Goal: Task Accomplishment & Management: Manage account settings

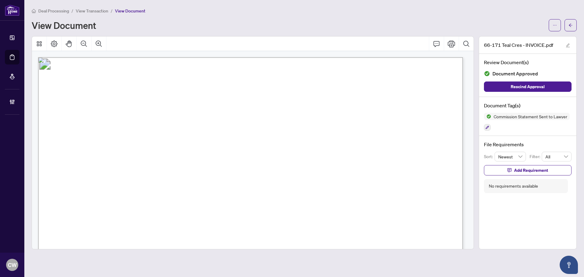
scroll to position [152, 0]
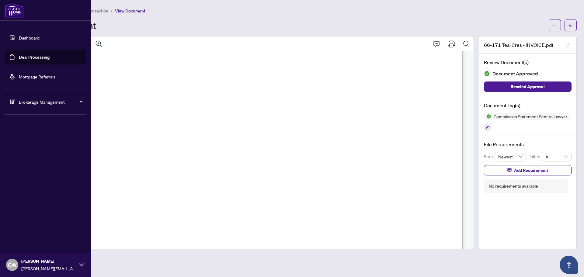
drag, startPoint x: 20, startPoint y: 60, endPoint x: 57, endPoint y: 59, distance: 37.1
click at [20, 60] on link "Deal Processing" at bounding box center [34, 56] width 31 height 5
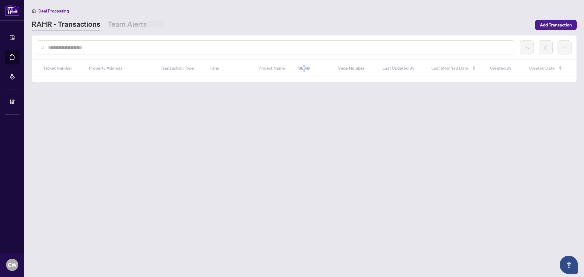
click at [127, 45] on input "text" at bounding box center [279, 47] width 462 height 7
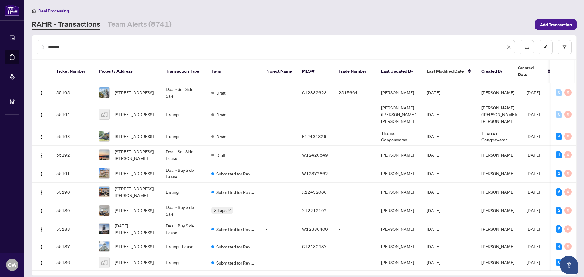
type input "*******"
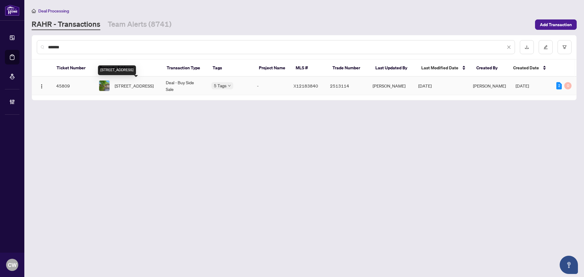
click at [146, 82] on span "[STREET_ADDRESS]" at bounding box center [134, 85] width 39 height 7
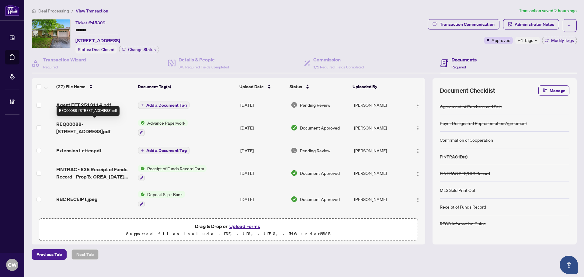
click at [94, 124] on span "REQ00088-[STREET_ADDRESS]pdf" at bounding box center [94, 127] width 77 height 15
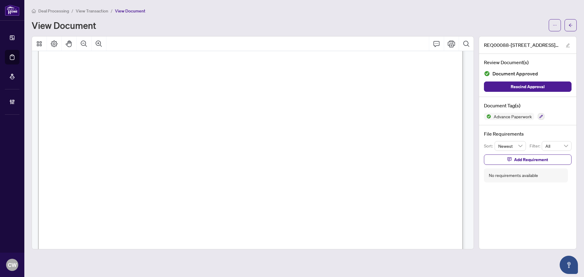
scroll to position [1284, 0]
click at [570, 27] on icon "arrow-left" at bounding box center [571, 25] width 4 height 4
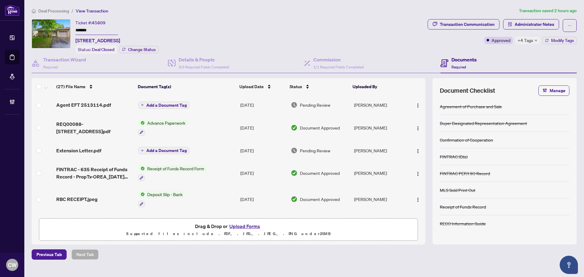
click at [417, 103] on img "button" at bounding box center [418, 105] width 5 height 5
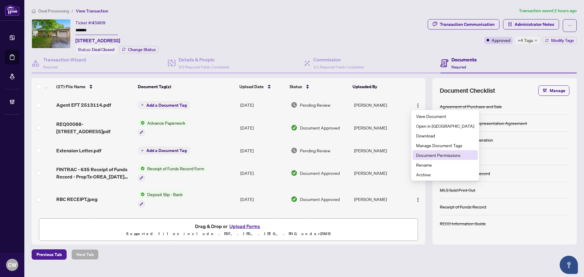
click at [434, 156] on span "Document Permissions" at bounding box center [445, 155] width 58 height 7
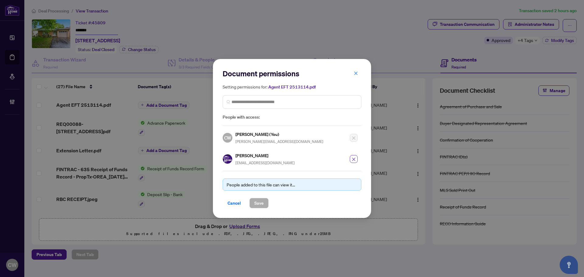
click at [352, 159] on icon "close" at bounding box center [354, 159] width 4 height 4
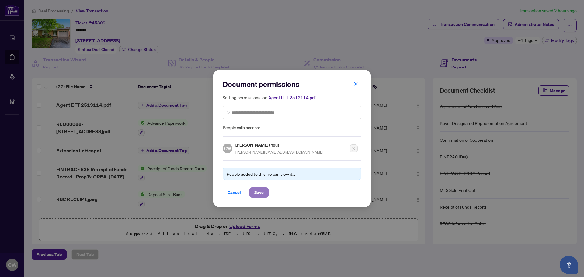
click at [265, 193] on button "Save" at bounding box center [258, 192] width 19 height 10
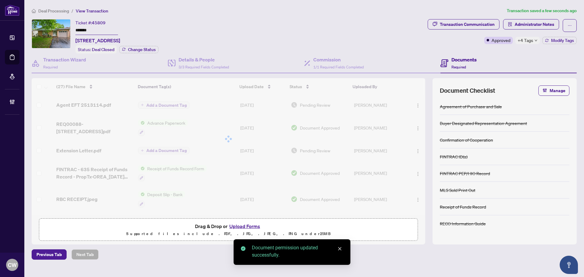
click at [416, 104] on div at bounding box center [229, 139] width 394 height 122
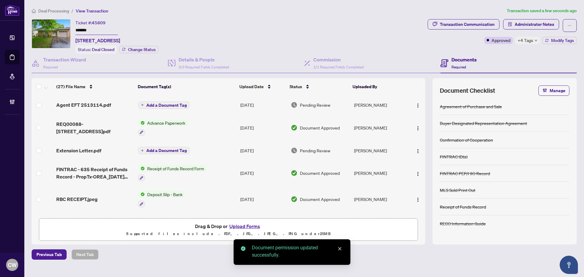
click at [416, 104] on img "button" at bounding box center [418, 105] width 5 height 5
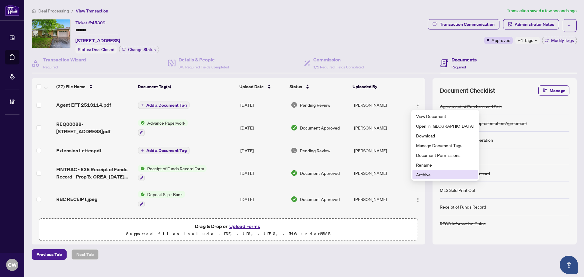
click at [430, 174] on span "Archive" at bounding box center [445, 174] width 58 height 7
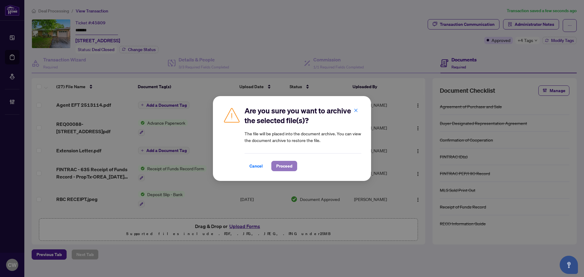
click at [287, 164] on span "Proceed" at bounding box center [284, 166] width 16 height 10
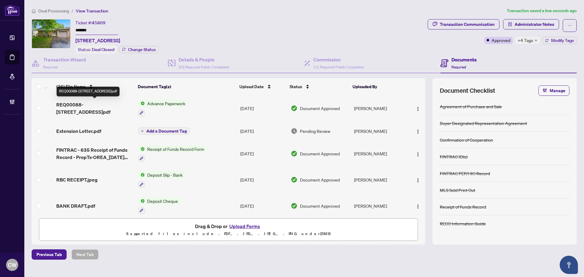
click at [86, 106] on span "REQ00088-[STREET_ADDRESS]pdf" at bounding box center [94, 108] width 77 height 15
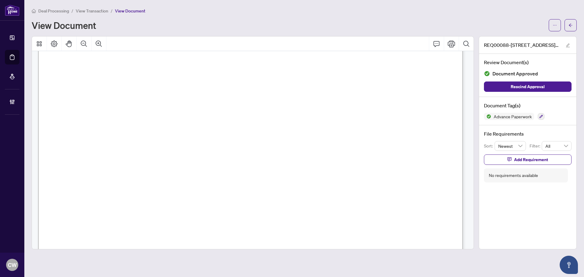
scroll to position [1297, 0]
click at [569, 26] on icon "arrow-left" at bounding box center [571, 25] width 4 height 4
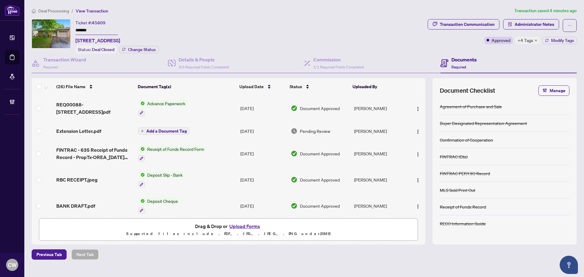
click at [249, 225] on button "Upload Forms" at bounding box center [245, 226] width 34 height 8
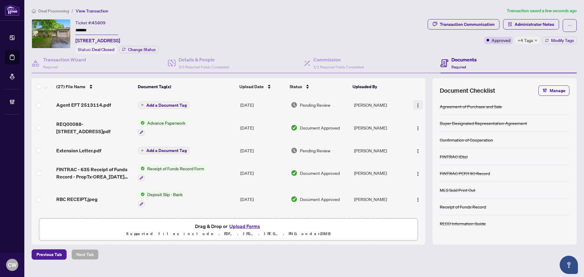
click at [419, 103] on button "button" at bounding box center [418, 105] width 10 height 10
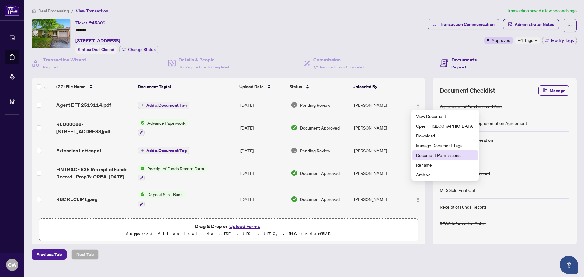
click at [433, 155] on span "Document Permissions" at bounding box center [445, 155] width 58 height 7
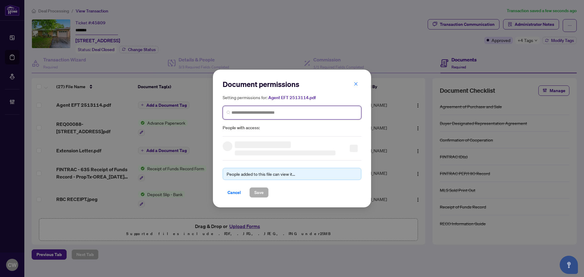
click at [293, 112] on input "search" at bounding box center [294, 113] width 126 height 6
paste input "**********"
type input "**********"
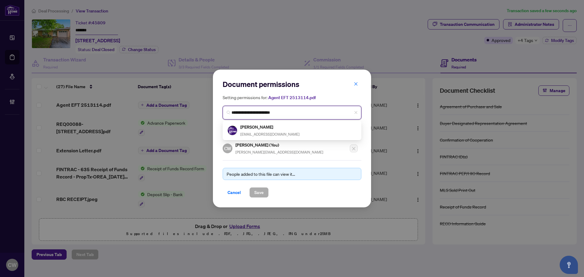
click at [255, 131] on div "[PERSON_NAME] [EMAIL_ADDRESS][DOMAIN_NAME]" at bounding box center [269, 131] width 59 height 14
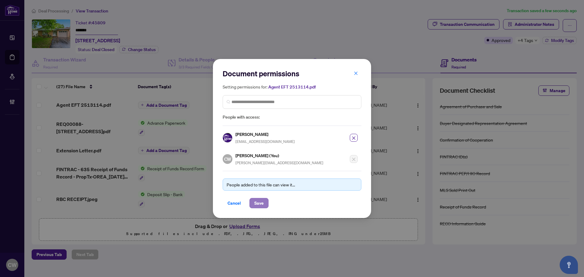
click at [261, 200] on span "Save" at bounding box center [258, 203] width 9 height 10
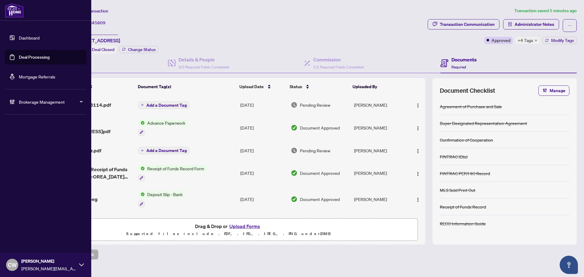
click at [31, 54] on link "Deal Processing" at bounding box center [34, 56] width 31 height 5
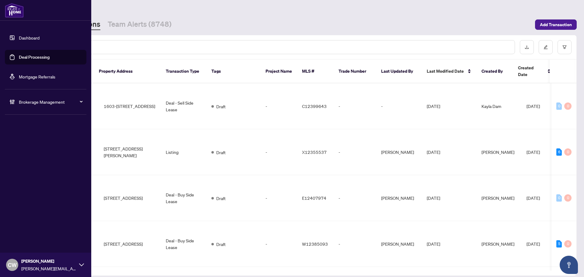
click at [101, 47] on input "text" at bounding box center [279, 47] width 462 height 7
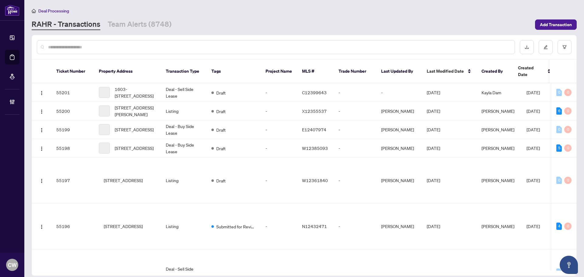
paste input "*******"
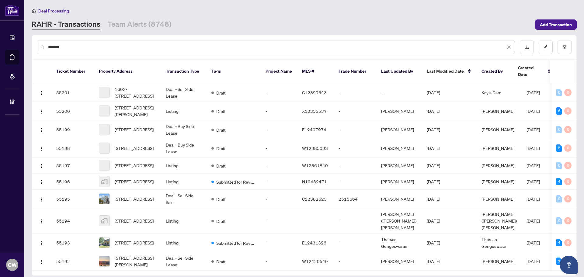
type input "*******"
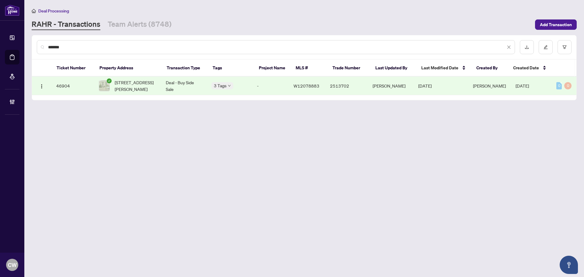
click at [135, 82] on span "[STREET_ADDRESS][PERSON_NAME]" at bounding box center [135, 85] width 41 height 13
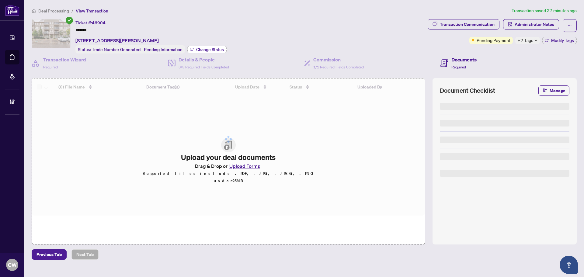
click at [214, 47] on span "Change Status" at bounding box center [210, 49] width 28 height 4
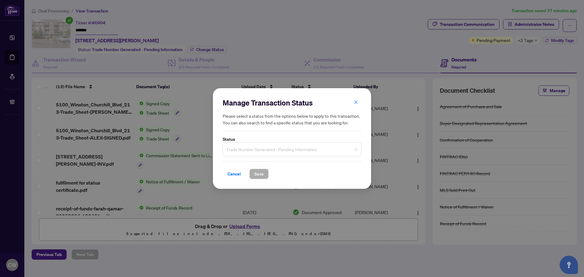
click at [294, 154] on span "Trade Number Generated - Pending Information" at bounding box center [291, 150] width 131 height 12
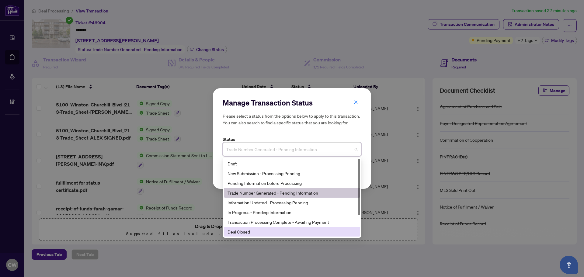
click at [252, 235] on div "Deal Closed" at bounding box center [292, 231] width 129 height 7
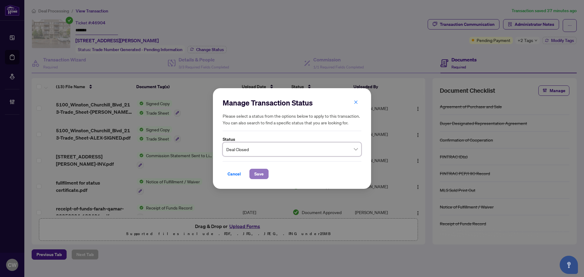
click at [257, 175] on span "Save" at bounding box center [258, 174] width 9 height 10
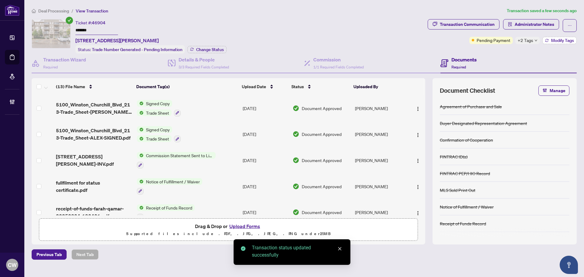
click at [552, 42] on span "Modify Tags" at bounding box center [562, 40] width 23 height 4
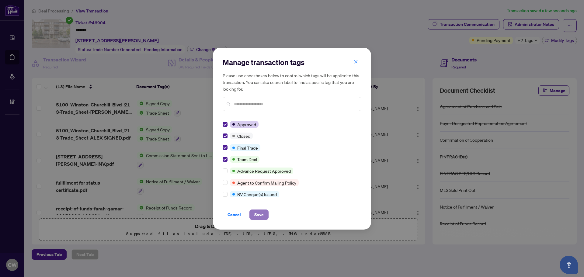
click at [256, 219] on span "Save" at bounding box center [258, 215] width 9 height 10
click at [257, 207] on div "Cancel Save" at bounding box center [292, 211] width 139 height 18
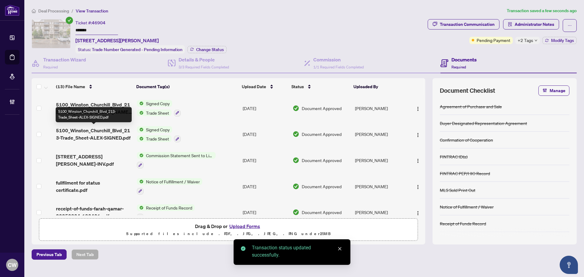
click at [102, 131] on span "5100_Winston_Churchill_Blvd_213-Trade_Sheet-ALEX-SIGNED.pdf" at bounding box center [94, 134] width 76 height 15
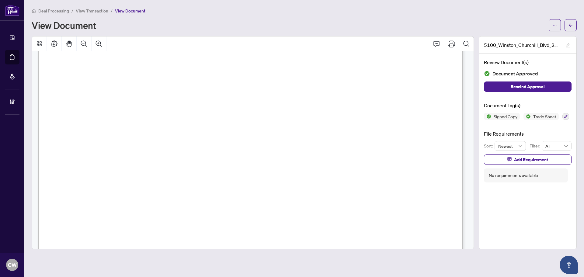
scroll to position [183, 0]
click at [577, 23] on main "Deal Processing / View Transaction / View Document View Document 5100_Winston_C…" at bounding box center [304, 138] width 560 height 277
click at [570, 23] on icon "arrow-left" at bounding box center [571, 25] width 4 height 4
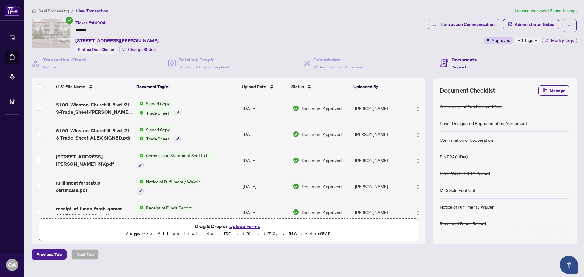
click at [93, 106] on span "5100_Winston_Churchill_Blvd_213-Trade_Sheet-[PERSON_NAME] Signed.pdf" at bounding box center [94, 108] width 76 height 15
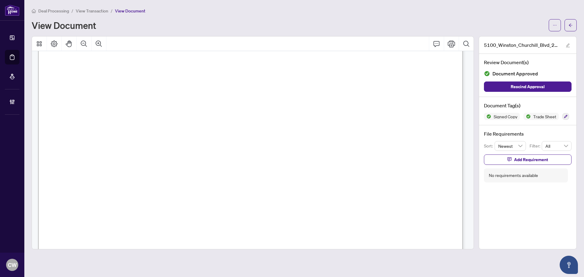
scroll to position [152, 0]
click at [569, 25] on icon "arrow-left" at bounding box center [571, 25] width 4 height 4
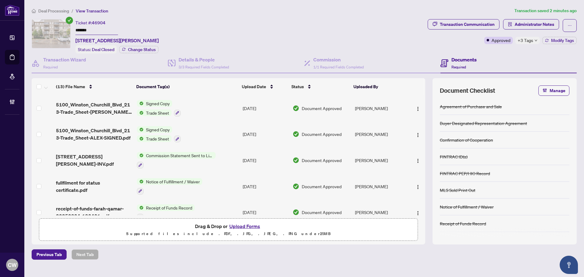
click at [252, 226] on button "Upload Forms" at bounding box center [245, 226] width 34 height 8
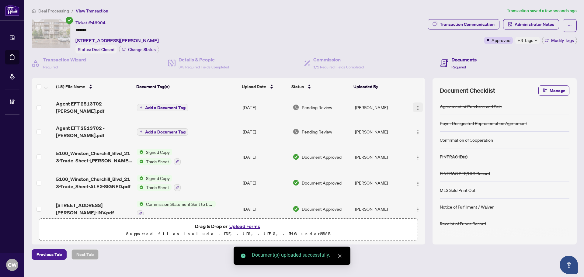
click at [416, 104] on span "button" at bounding box center [418, 107] width 5 height 7
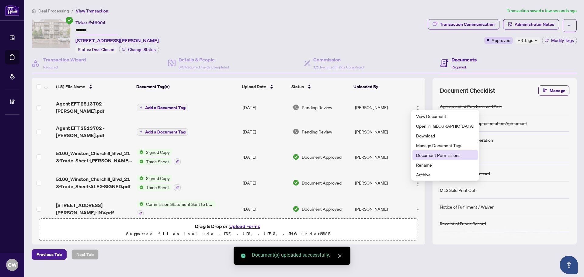
click at [430, 157] on span "Document Permissions" at bounding box center [445, 155] width 58 height 7
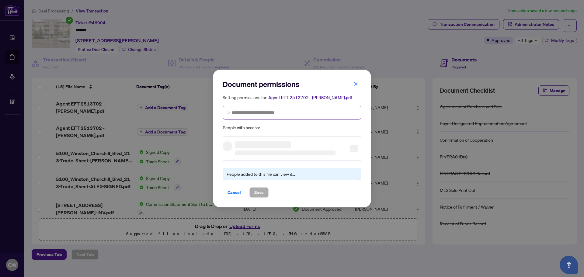
click at [307, 117] on span at bounding box center [292, 113] width 139 height 14
paste input "**********"
type input "**********"
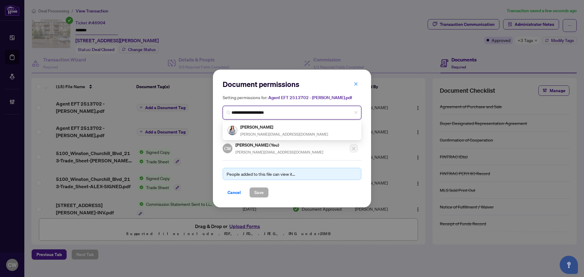
click at [257, 126] on h5 "[PERSON_NAME]" at bounding box center [284, 127] width 88 height 7
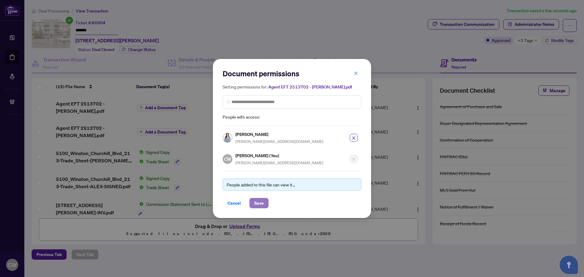
click at [259, 202] on span "Save" at bounding box center [258, 203] width 9 height 10
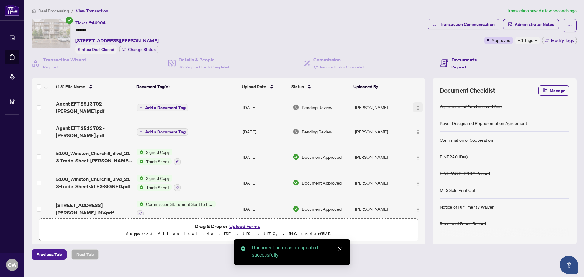
click at [416, 106] on img "button" at bounding box center [418, 108] width 5 height 5
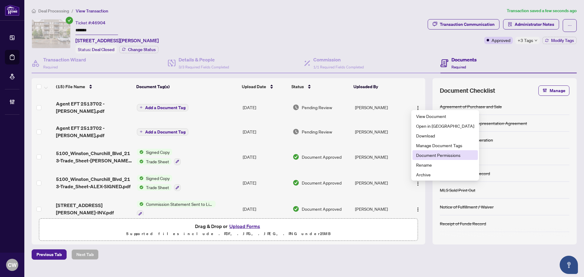
click at [432, 157] on span "Document Permissions" at bounding box center [445, 155] width 58 height 7
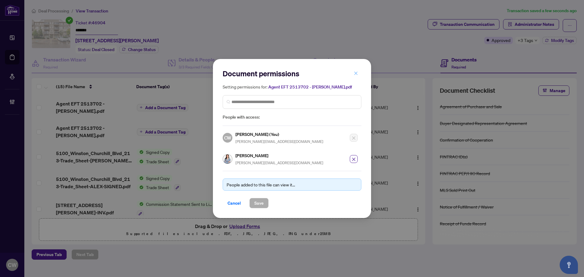
click at [355, 73] on icon "close" at bounding box center [356, 73] width 4 height 4
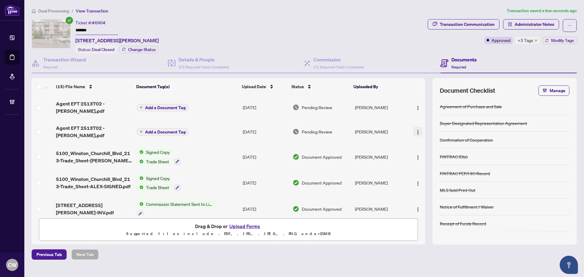
click at [418, 130] on img "button" at bounding box center [418, 132] width 5 height 5
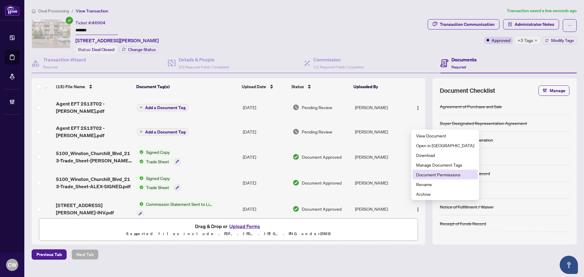
click at [430, 178] on li "Document Permissions" at bounding box center [444, 175] width 65 height 10
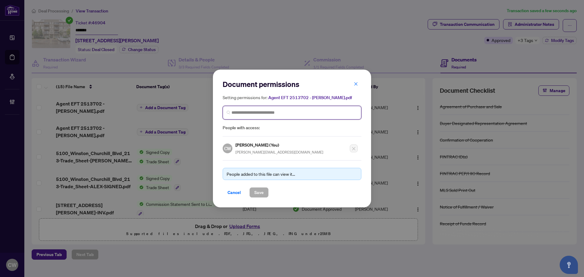
click at [298, 113] on input "search" at bounding box center [294, 113] width 126 height 6
paste input "**********"
type input "**********"
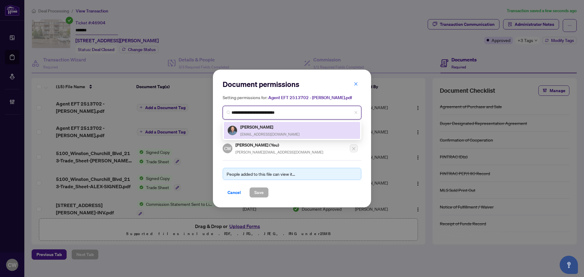
click at [287, 130] on div "[PERSON_NAME] [EMAIL_ADDRESS][DOMAIN_NAME]" at bounding box center [292, 131] width 129 height 14
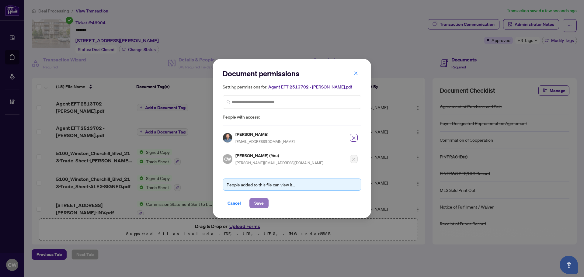
click at [256, 203] on span "Save" at bounding box center [258, 203] width 9 height 10
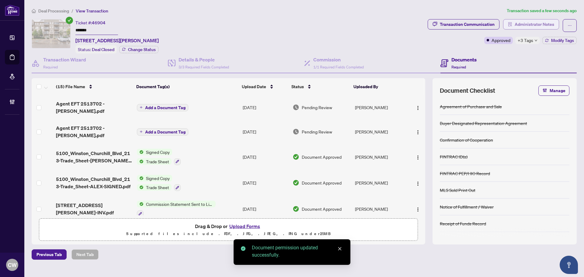
click at [536, 24] on span "Administrator Notes" at bounding box center [535, 24] width 40 height 10
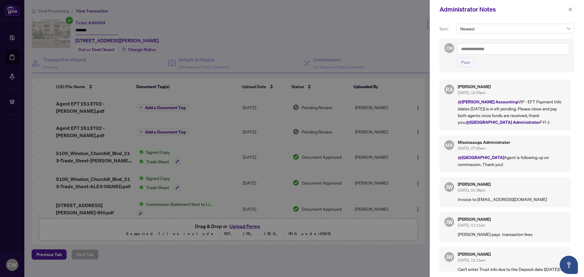
click at [510, 49] on textarea at bounding box center [513, 49] width 112 height 12
paste textarea "**********"
click at [557, 53] on span "Miss [PERSON_NAME] Administrator" at bounding box center [540, 52] width 50 height 5
type textarea "**********"
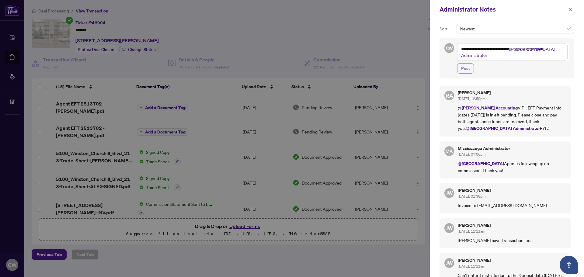
click at [467, 69] on span "Post" at bounding box center [465, 69] width 9 height 10
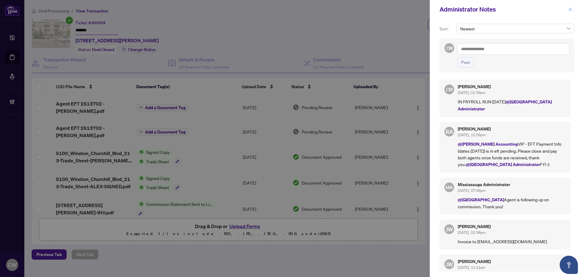
click at [572, 10] on icon "close" at bounding box center [570, 9] width 4 height 4
